Goal: Complete application form

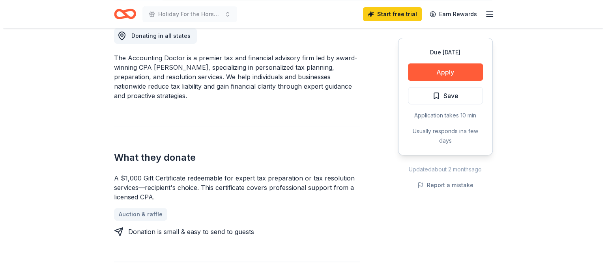
scroll to position [276, 0]
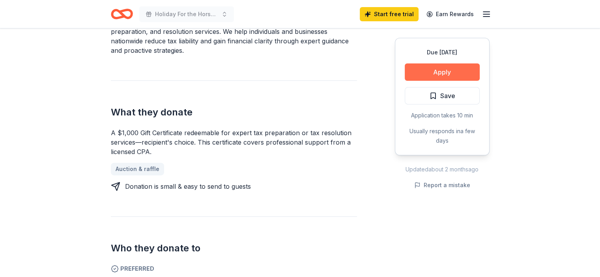
click at [434, 71] on button "Apply" at bounding box center [442, 71] width 75 height 17
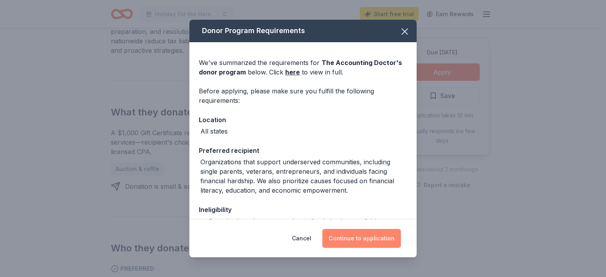
click at [354, 237] on button "Continue to application" at bounding box center [361, 238] width 78 height 19
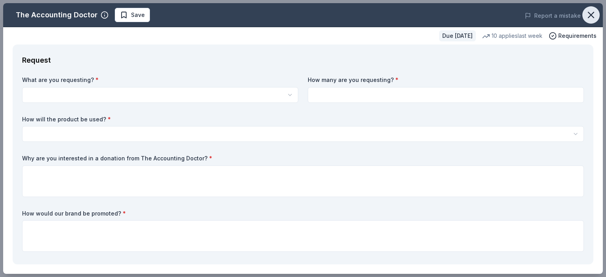
click at [588, 14] on icon "button" at bounding box center [591, 15] width 6 height 6
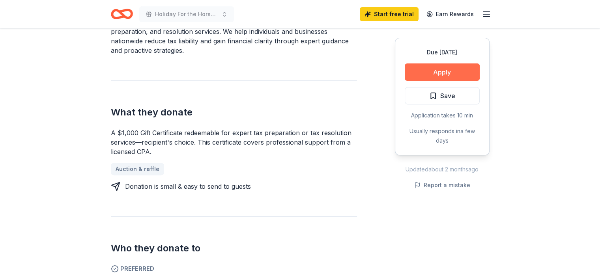
click at [436, 66] on button "Apply" at bounding box center [442, 71] width 75 height 17
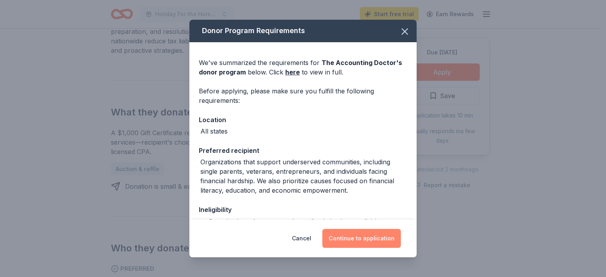
click at [364, 243] on button "Continue to application" at bounding box center [361, 238] width 78 height 19
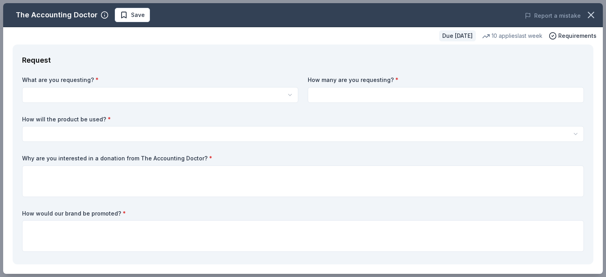
scroll to position [0, 0]
click at [88, 93] on html "Holiday For the Horses 2025 Start free trial Earn Rewards Due [DATE] Share The …" at bounding box center [303, 138] width 606 height 277
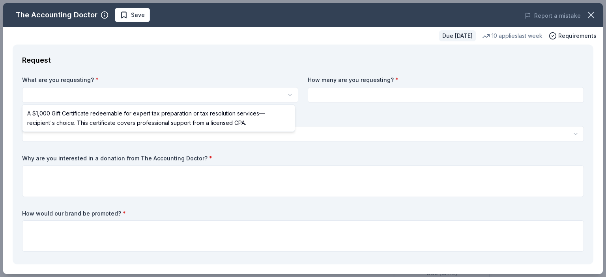
select select "A $1,000 Gift Certificate redeemable for expert tax preparation or tax resoluti…"
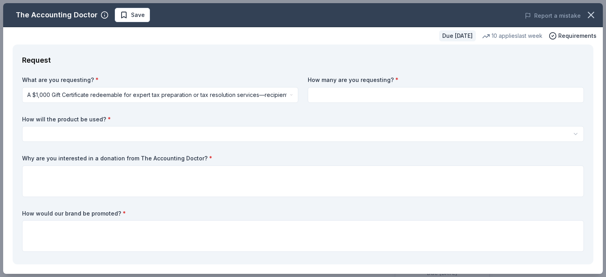
click at [338, 93] on input at bounding box center [446, 95] width 276 height 16
type input "2"
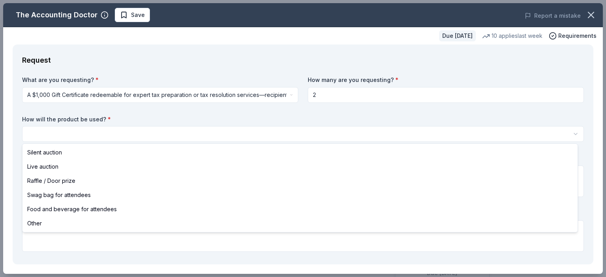
click at [76, 133] on html "Holiday For the Horses 2025 Save Apply Due [DATE] Share The Accounting Doctor N…" at bounding box center [303, 138] width 606 height 277
select select "liveAuction"
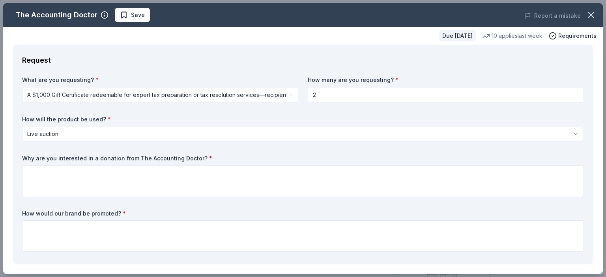
drag, startPoint x: 195, startPoint y: 157, endPoint x: 97, endPoint y: 154, distance: 98.2
click at [97, 154] on div "What are you requesting? * A $1,000 Gift Certificate redeemable for expert tax …" at bounding box center [303, 165] width 562 height 179
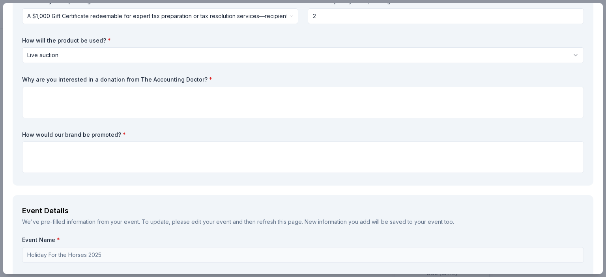
scroll to position [39, 0]
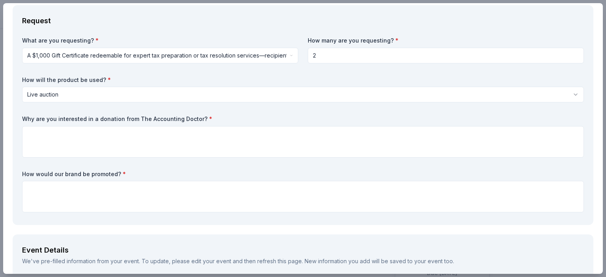
drag, startPoint x: 197, startPoint y: 116, endPoint x: 79, endPoint y: 107, distance: 117.9
click at [79, 107] on div "What are you requesting? * A $1,000 Gift Certificate redeemable for expert tax …" at bounding box center [303, 126] width 562 height 179
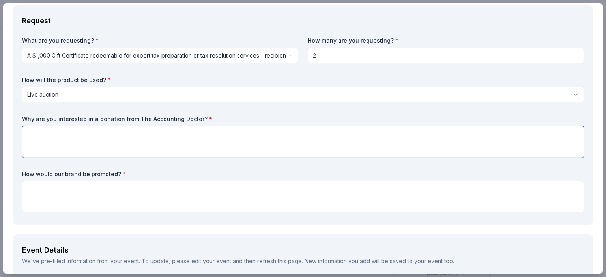
click at [49, 135] on textarea at bounding box center [303, 142] width 562 height 32
paste textarea "The Accounting Doctor is known for supporting community-driven initiatives and …"
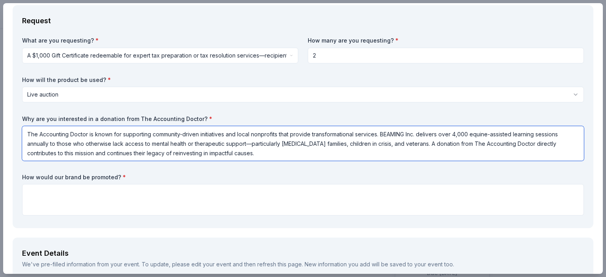
type textarea "The Accounting Doctor is known for supporting community-driven initiatives and …"
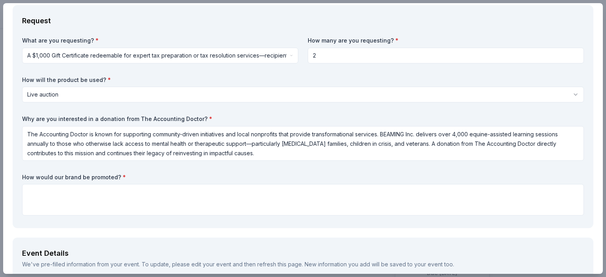
drag, startPoint x: 117, startPoint y: 176, endPoint x: 78, endPoint y: 175, distance: 38.3
click at [78, 175] on label "How would our brand be promoted? *" at bounding box center [303, 178] width 562 height 8
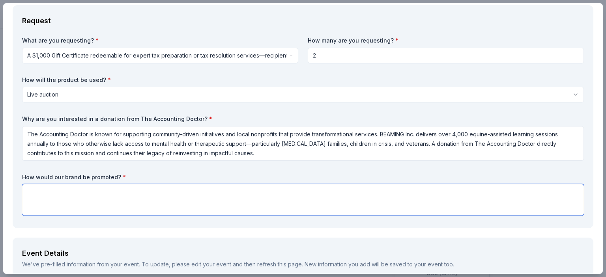
click at [49, 195] on textarea at bounding box center [303, 200] width 562 height 32
paste textarea "As a sponsor or donor, The Accounting Doctor would receive: Recognition in our …"
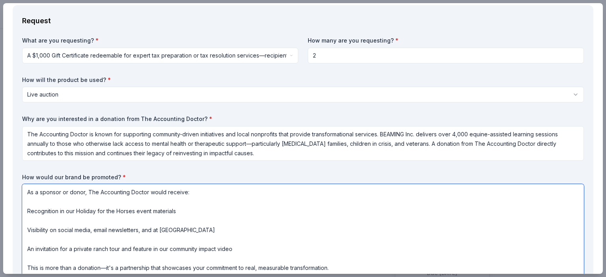
click at [68, 194] on textarea "As a sponsor or donor, The Accounting Doctor would receive: Recognition in our …" at bounding box center [303, 230] width 562 height 92
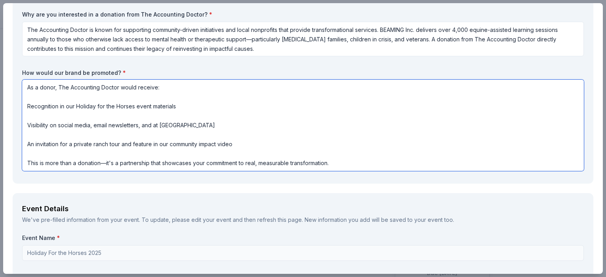
scroll to position [158, 0]
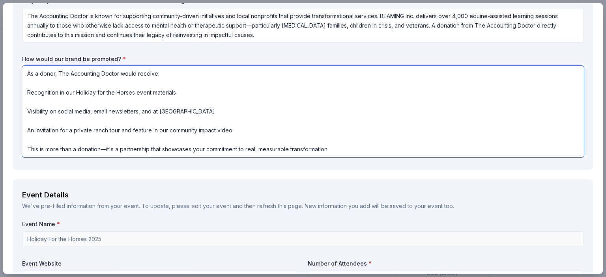
click at [106, 148] on textarea "As a donor, The Accounting Doctor would receive: Recognition in our Holiday for…" at bounding box center [303, 112] width 562 height 92
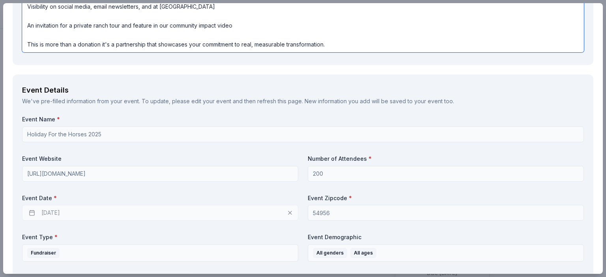
scroll to position [276, 0]
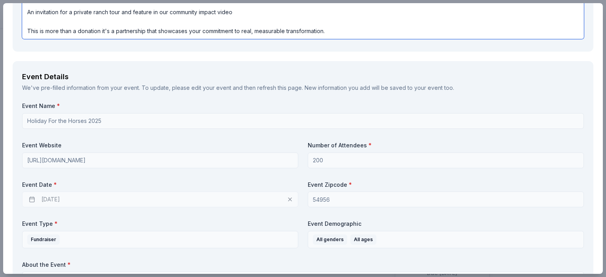
type textarea "As a donor, The Accounting Doctor would receive: Recognition in our Holiday for…"
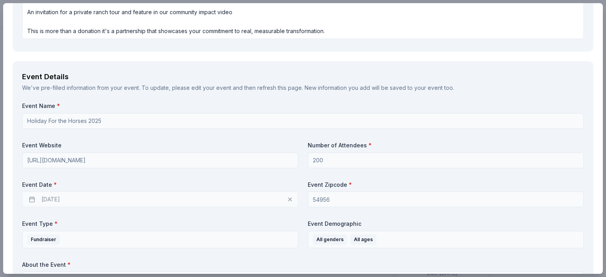
click at [65, 201] on div "[DATE]" at bounding box center [160, 200] width 276 height 16
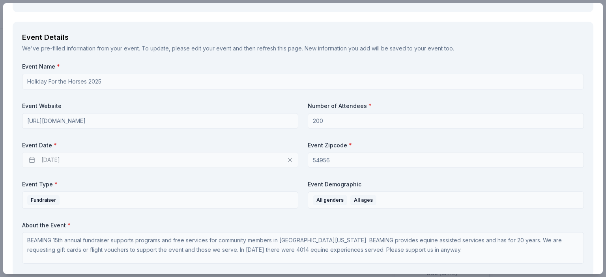
scroll to position [355, 0]
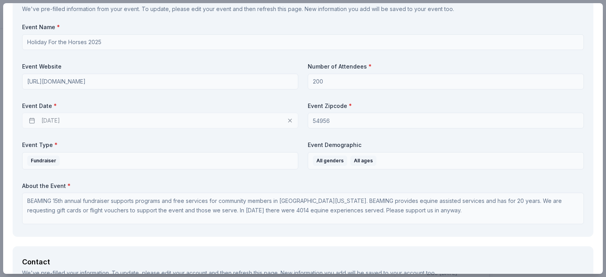
click at [289, 120] on div "[DATE]" at bounding box center [160, 121] width 276 height 16
click at [286, 120] on div "[DATE]" at bounding box center [160, 121] width 276 height 16
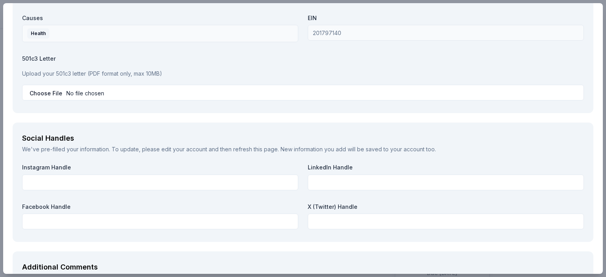
scroll to position [890, 0]
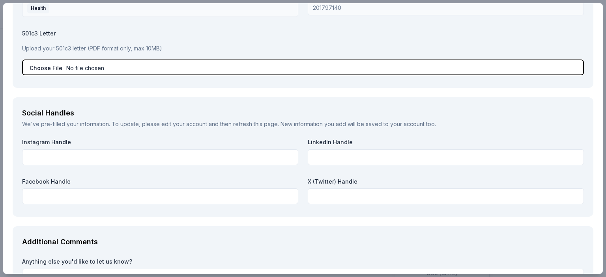
click at [79, 64] on input "file" at bounding box center [303, 68] width 562 height 16
type input "C:\fakepath\BEAMING 501c3 (2).pdf"
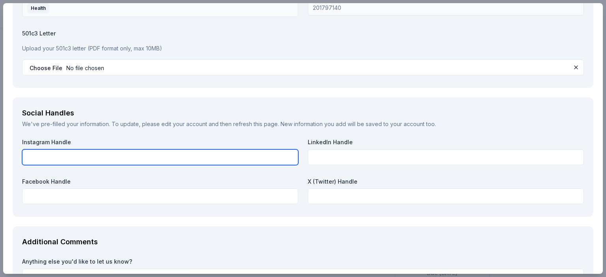
click at [56, 155] on input "text" at bounding box center [160, 157] width 276 height 16
paste input "[URL][DOMAIN_NAME]"
drag, startPoint x: 179, startPoint y: 159, endPoint x: 21, endPoint y: 155, distance: 157.8
click at [21, 155] on div "Social Handles We've pre-filled your information. To update, please edit your a…" at bounding box center [303, 157] width 581 height 120
type input "[URL][DOMAIN_NAME]"
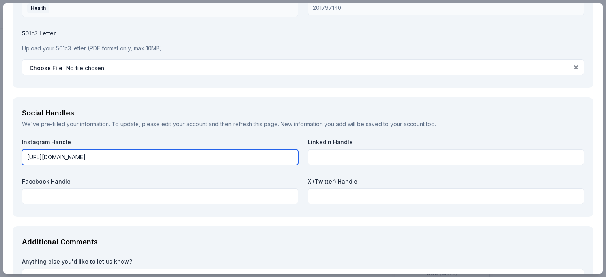
drag, startPoint x: 69, startPoint y: 147, endPoint x: 60, endPoint y: 156, distance: 12.3
click at [60, 156] on input "[URL][DOMAIN_NAME]" at bounding box center [160, 157] width 276 height 16
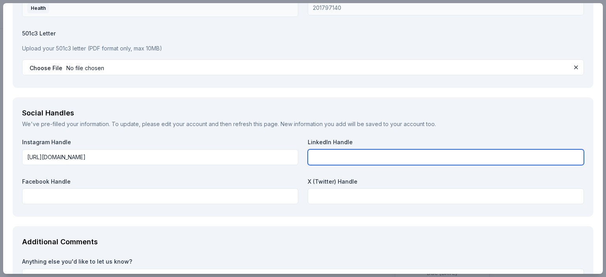
click at [322, 161] on input "text" at bounding box center [446, 157] width 276 height 16
paste input "[URL][DOMAIN_NAME]"
type input "[URL][DOMAIN_NAME]"
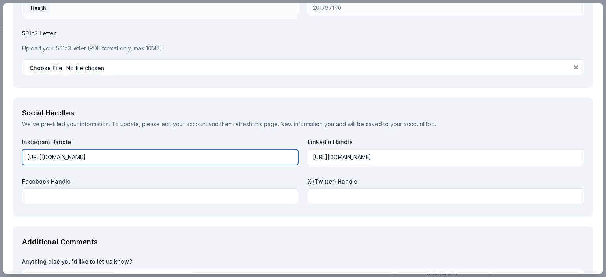
click at [164, 155] on input "[URL][DOMAIN_NAME]" at bounding box center [160, 157] width 276 height 16
type input "h"
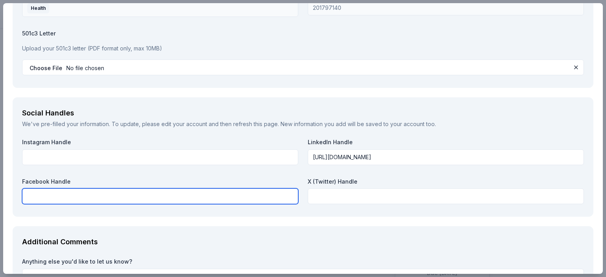
click at [45, 196] on input "text" at bounding box center [160, 197] width 276 height 16
paste input "[URL][DOMAIN_NAME]"
type input "[URL][DOMAIN_NAME]"
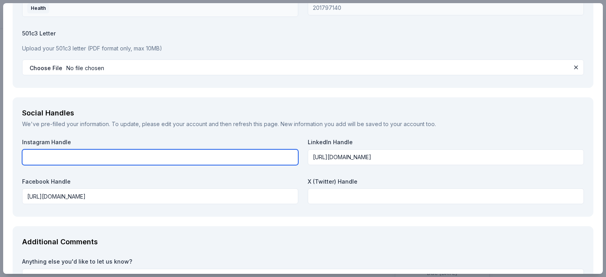
click at [39, 156] on input "text" at bounding box center [160, 157] width 276 height 16
paste input "[URL][DOMAIN_NAME]"
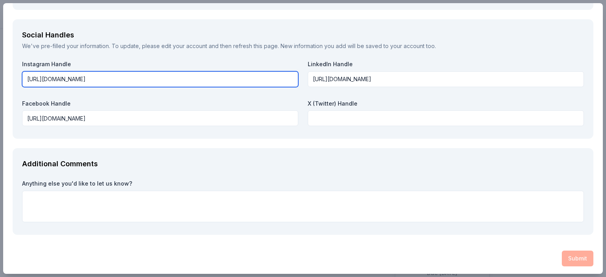
scroll to position [969, 0]
type input "[URL][DOMAIN_NAME]"
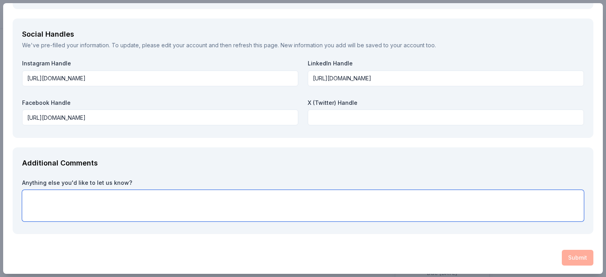
click at [50, 199] on textarea at bounding box center [303, 206] width 562 height 32
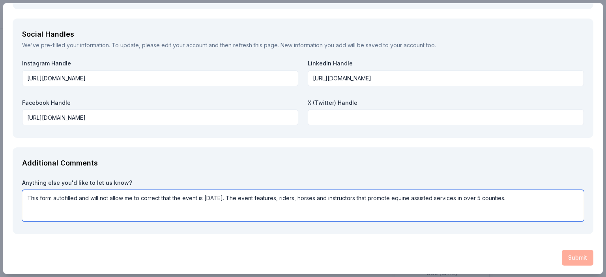
click at [63, 197] on textarea "This form autofilled and will not allow me to correct that the event is [DATE].…" at bounding box center [303, 206] width 562 height 32
click at [65, 198] on textarea "This form autofilled and will not allow me to correct that the event is [DATE].…" at bounding box center [303, 206] width 562 height 32
type textarea "This form auto filled and will not allow me to correct that the event is [DATE]…"
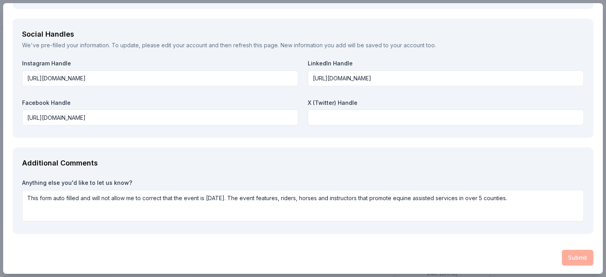
click at [576, 254] on div "Submit" at bounding box center [303, 258] width 581 height 16
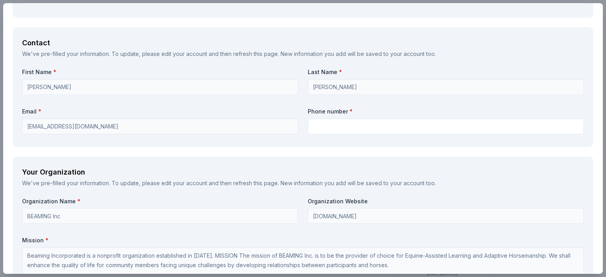
scroll to position [535, 0]
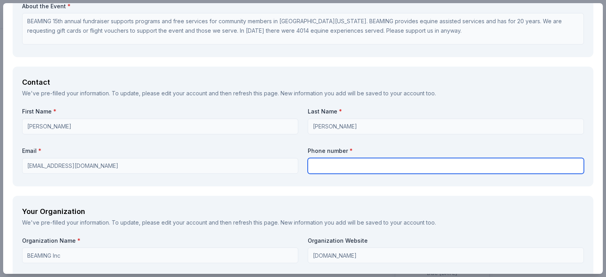
click at [320, 163] on input "text" at bounding box center [446, 166] width 276 height 16
type input "9208516160"
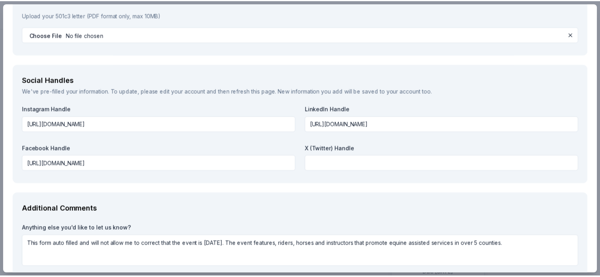
scroll to position [969, 0]
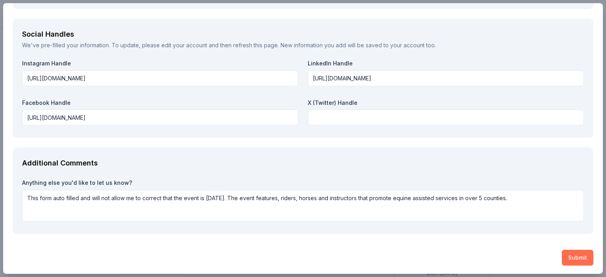
click at [579, 255] on button "Submit" at bounding box center [578, 258] width 32 height 16
